Goal: Task Accomplishment & Management: Manage account settings

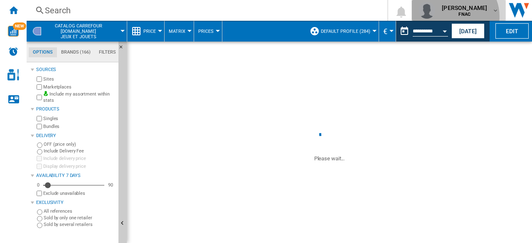
click at [461, 16] on b "FNAC" at bounding box center [464, 14] width 12 height 5
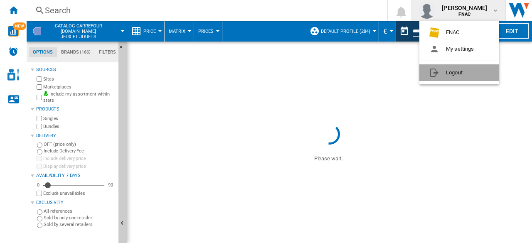
click at [448, 67] on button "Logout" at bounding box center [459, 72] width 80 height 17
